Goal: Task Accomplishment & Management: Complete application form

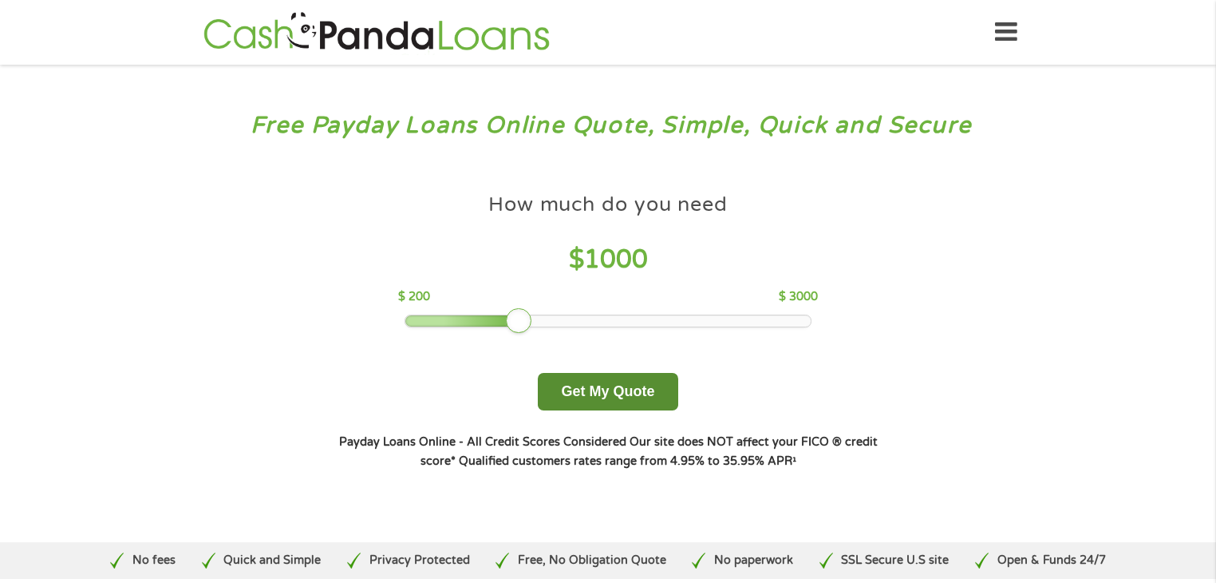
click at [591, 385] on button "Get My Quote" at bounding box center [608, 392] width 140 height 38
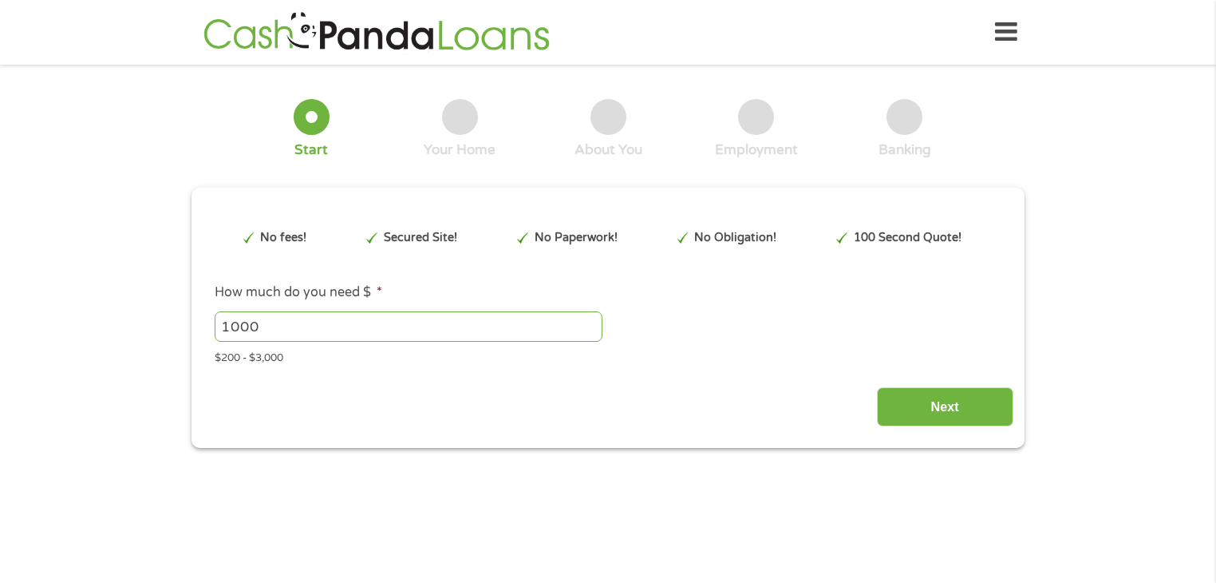
type input "CjwKCAjwxrLHBhA2EiwAu9EdMzASy-CalchGzJLGHlxbVcC48T_iNoajDEJ0QgaR318F3TWxR9569xo…"
click at [591, 385] on div "Next" at bounding box center [608, 401] width 810 height 50
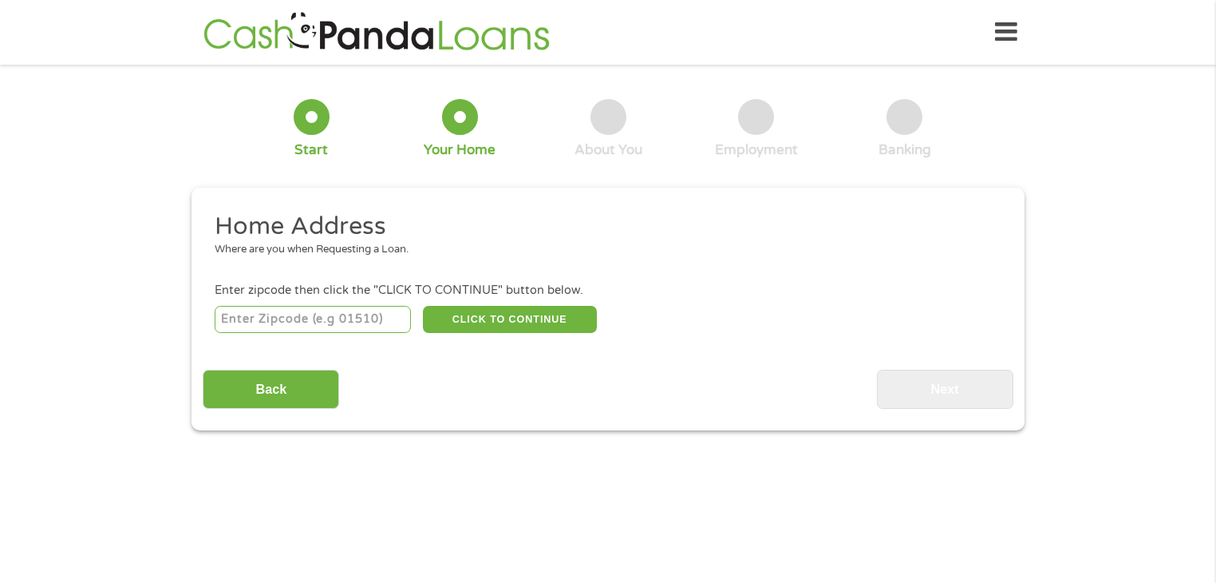
click at [591, 385] on div "Back Next" at bounding box center [608, 383] width 810 height 50
click at [343, 323] on input "number" at bounding box center [313, 319] width 197 height 27
type input "32304"
click at [500, 310] on button "CLICK TO CONTINUE" at bounding box center [510, 319] width 174 height 27
type input "32304"
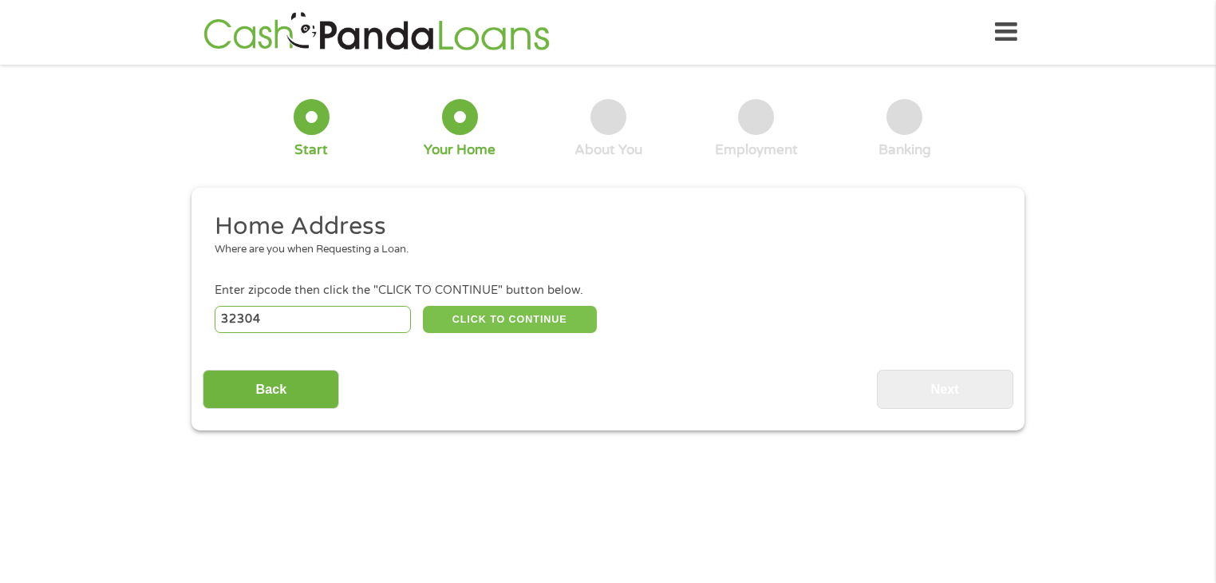
type input "Tallahassee"
select select "[US_STATE]"
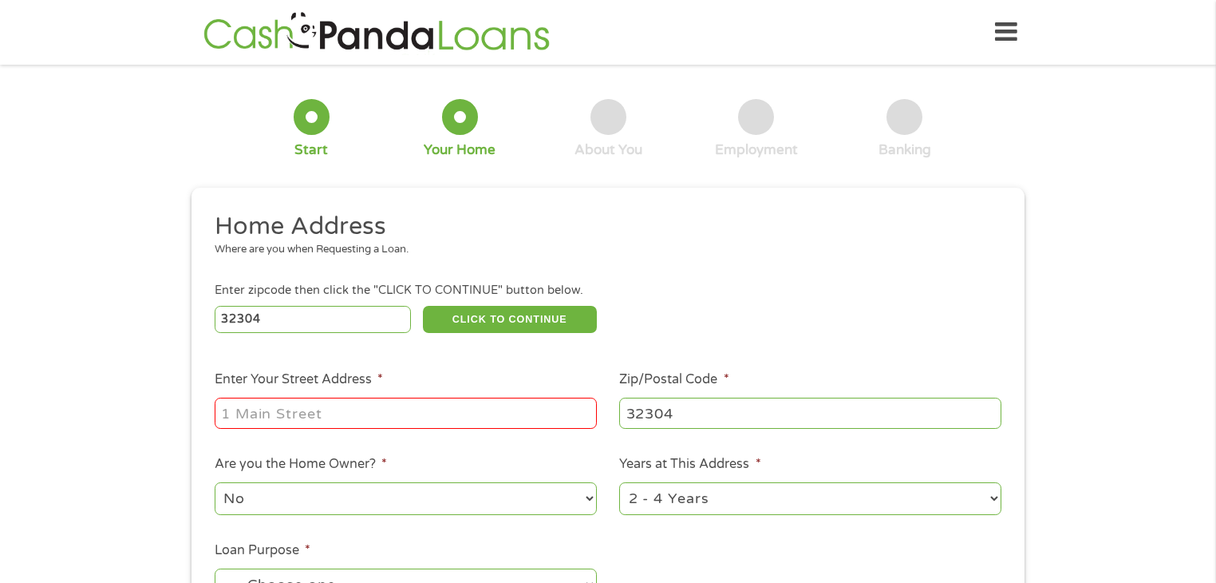
click at [423, 397] on div at bounding box center [406, 413] width 382 height 37
click at [417, 402] on input "Enter Your Street Address *" at bounding box center [406, 412] width 382 height 30
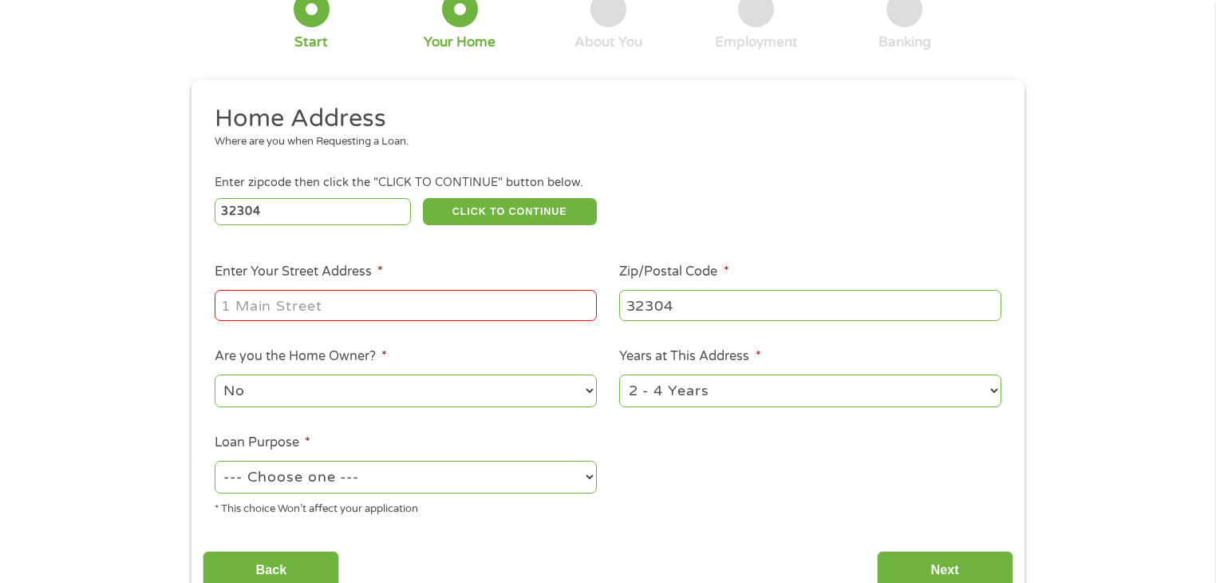
scroll to position [109, 0]
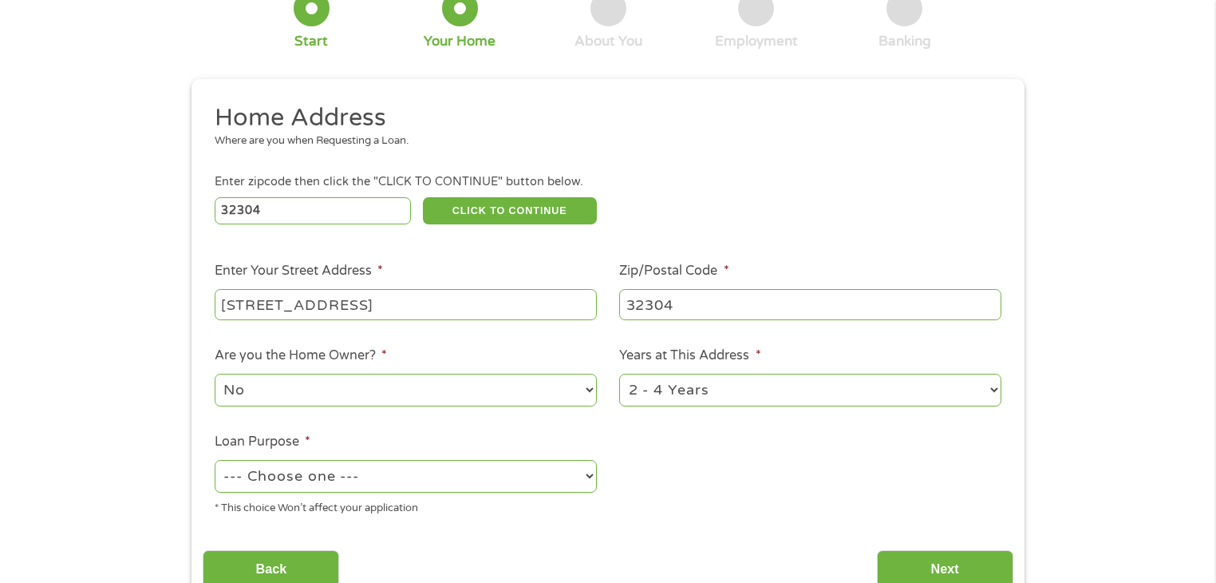
type input "[STREET_ADDRESS]"
click at [769, 384] on select "1 Year or less 1 - 2 Years 2 - 4 Years Over 4 Years" at bounding box center [810, 390] width 382 height 33
select select "12months"
click at [619, 374] on select "1 Year or less 1 - 2 Years 2 - 4 Years Over 4 Years" at bounding box center [810, 390] width 382 height 33
click at [500, 467] on select "--- Choose one --- Pay Bills Debt Consolidation Home Improvement Major Purchase…" at bounding box center [406, 476] width 382 height 33
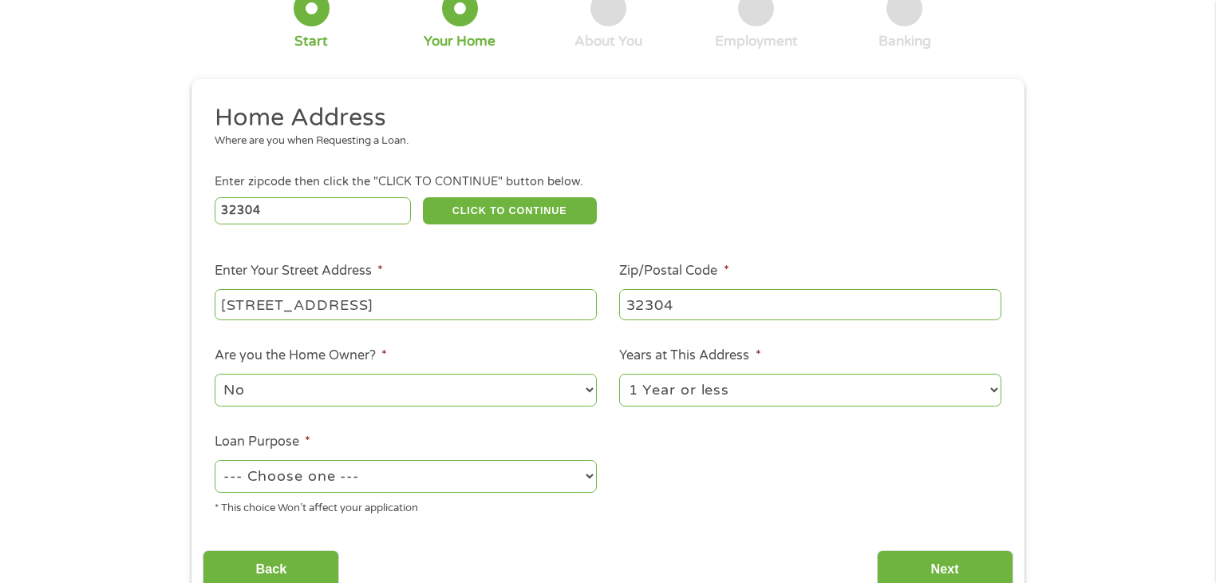
select select "paybills"
click at [215, 461] on select "--- Choose one --- Pay Bills Debt Consolidation Home Improvement Major Purchase…" at bounding box center [406, 476] width 382 height 33
click at [926, 566] on input "Next" at bounding box center [945, 569] width 136 height 39
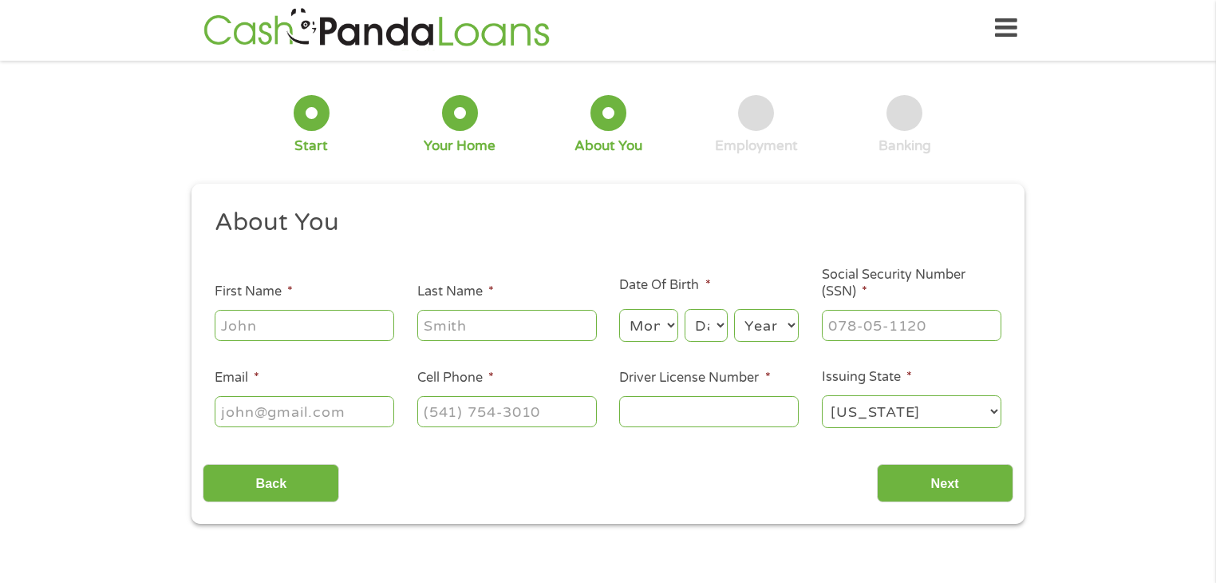
scroll to position [0, 0]
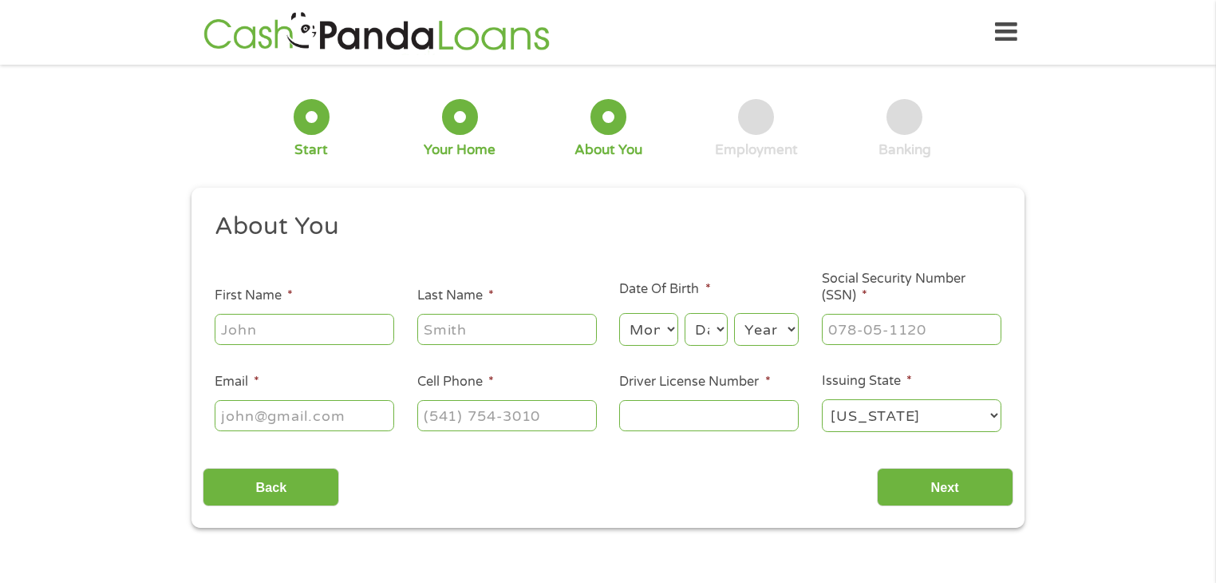
click at [303, 319] on input "First Name *" at bounding box center [305, 329] width 180 height 30
type input "Tamia"
type input "[PERSON_NAME]"
click at [644, 342] on select "Month 1 2 3 4 5 6 7 8 9 10 11 12" at bounding box center [648, 329] width 58 height 33
select select "5"
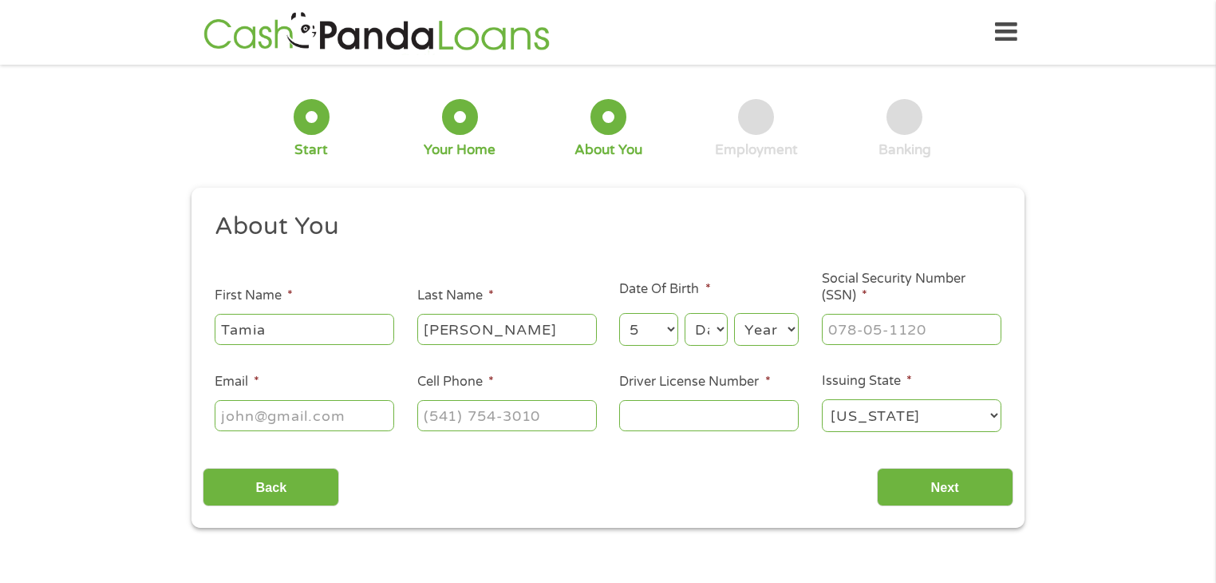
click at [619, 314] on select "Month 1 2 3 4 5 6 7 8 9 10 11 12" at bounding box center [648, 329] width 58 height 33
click at [703, 323] on select "Day 1 2 3 4 5 6 7 8 9 10 11 12 13 14 15 16 17 18 19 20 21 22 23 24 25 26 27 28 …" at bounding box center [706, 329] width 43 height 33
select select "14"
click at [685, 314] on select "Day 1 2 3 4 5 6 7 8 9 10 11 12 13 14 15 16 17 18 19 20 21 22 23 24 25 26 27 28 …" at bounding box center [706, 329] width 43 height 33
click at [771, 341] on select "Year [DATE] 2006 2005 2004 2003 2002 2001 2000 1999 1998 1997 1996 1995 1994 19…" at bounding box center [766, 329] width 65 height 33
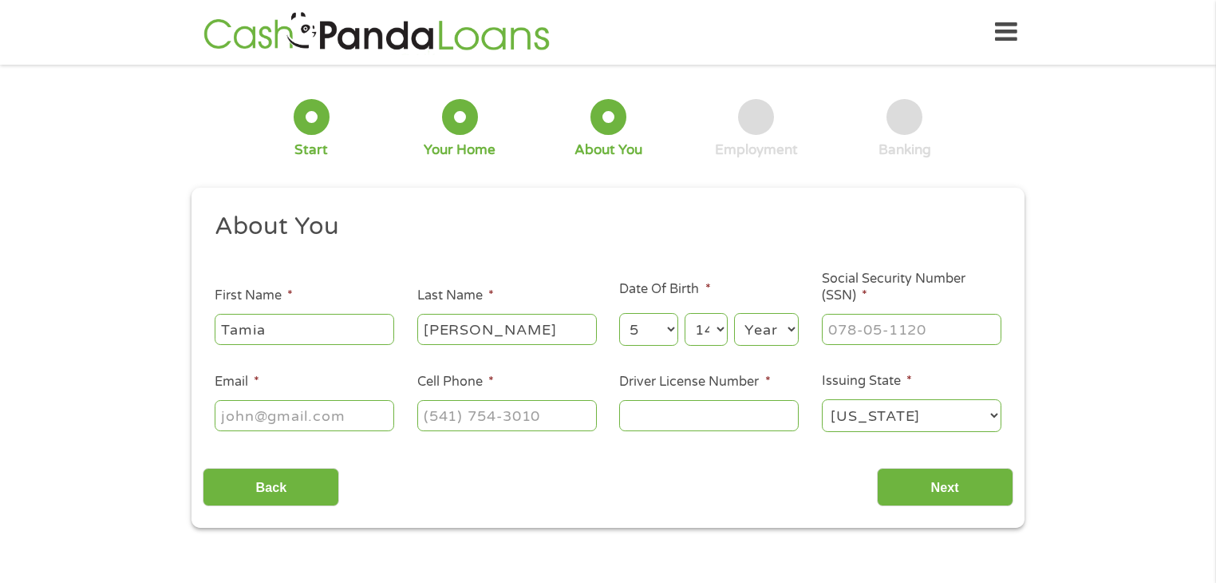
select select "2005"
click at [734, 314] on select "Year [DATE] 2006 2005 2004 2003 2002 2001 2000 1999 1998 1997 1996 1995 1994 19…" at bounding box center [766, 329] width 65 height 33
click at [879, 326] on input "___-__-____" at bounding box center [912, 329] width 180 height 30
type input "769-40-9314"
type input "[EMAIL_ADDRESS][DOMAIN_NAME]"
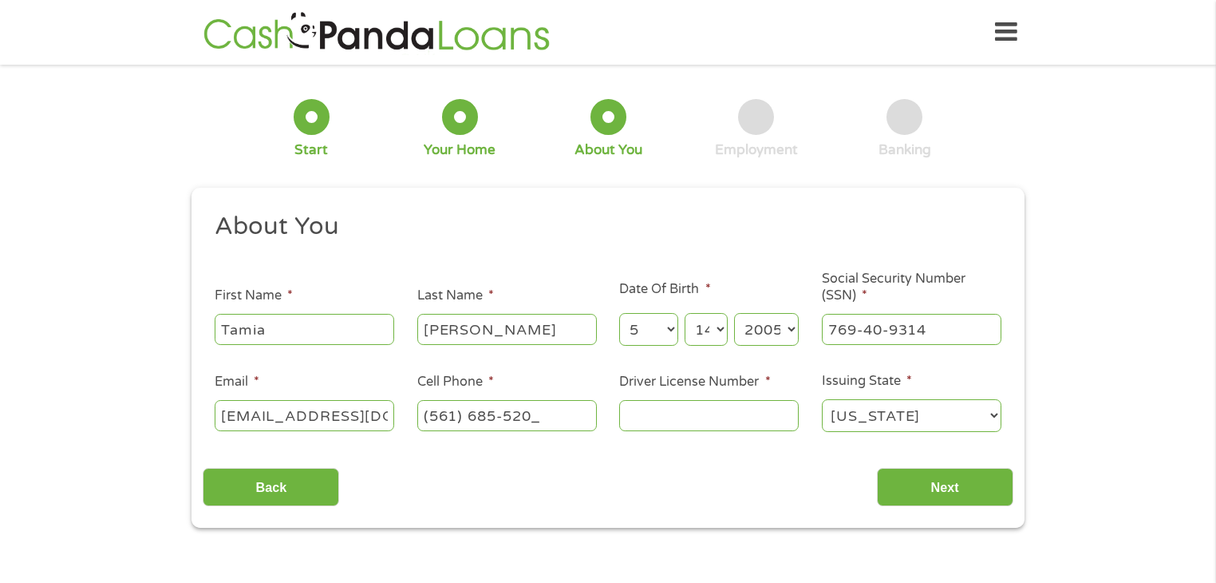
type input "[PHONE_NUMBER]"
type input "D120-574-62-0"
click at [929, 480] on input "Next" at bounding box center [945, 487] width 136 height 39
click at [944, 484] on input "Next" at bounding box center [945, 487] width 136 height 39
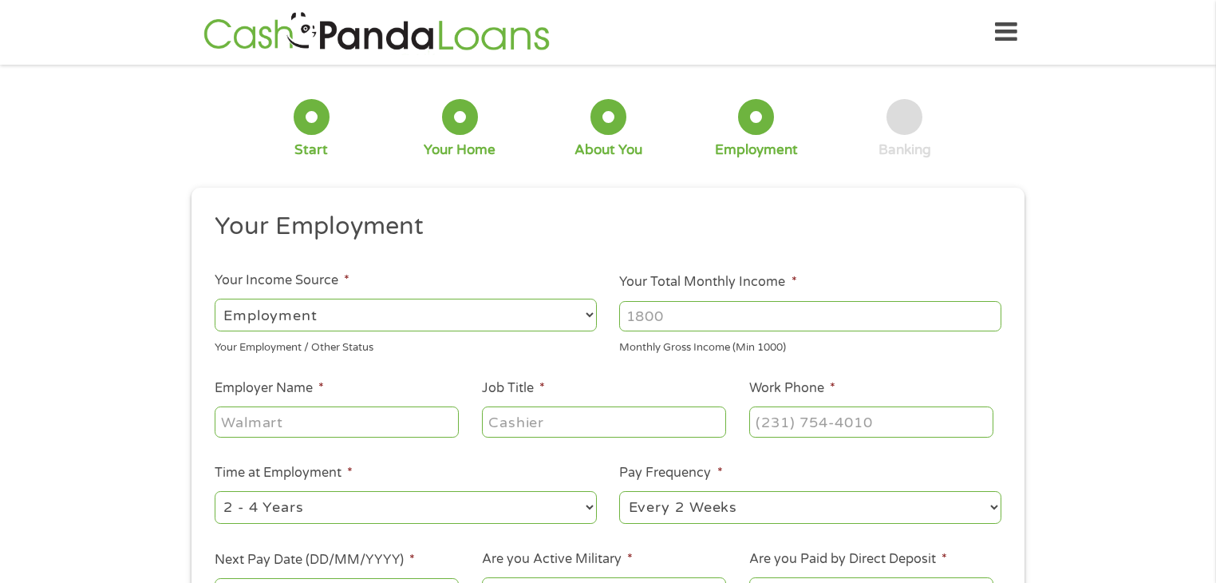
drag, startPoint x: 944, startPoint y: 484, endPoint x: 838, endPoint y: 413, distance: 128.2
click at [942, 461] on ul "Your Employment Your Income Source * --- Choose one --- Employment [DEMOGRAPHIC…" at bounding box center [608, 417] width 810 height 413
click at [570, 320] on select "--- Choose one --- Employment [DEMOGRAPHIC_DATA] Benefits" at bounding box center [406, 314] width 382 height 33
drag, startPoint x: 414, startPoint y: 10, endPoint x: 735, endPoint y: 86, distance: 329.7
click at [414, 10] on img at bounding box center [377, 32] width 356 height 45
